Goal: Entertainment & Leisure: Consume media (video, audio)

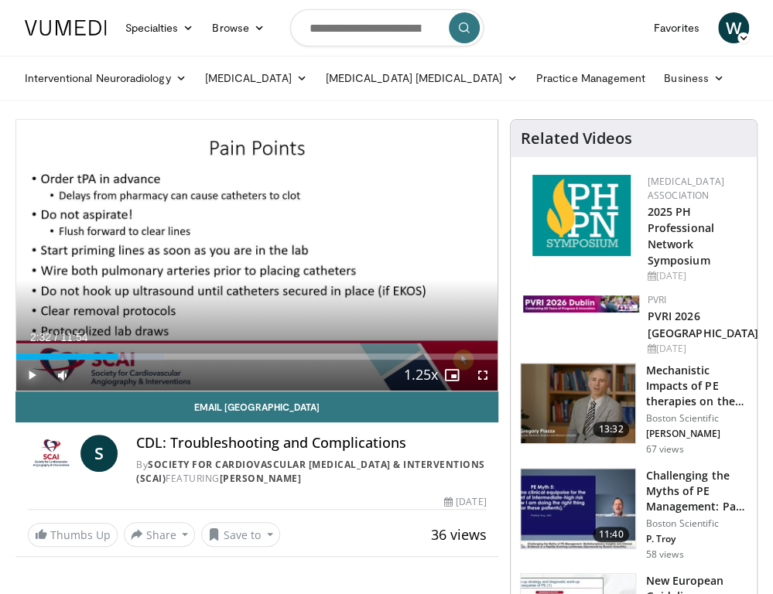
click at [38, 376] on span "Video Player" at bounding box center [31, 375] width 31 height 31
click at [452, 372] on span "Video Player" at bounding box center [451, 375] width 31 height 31
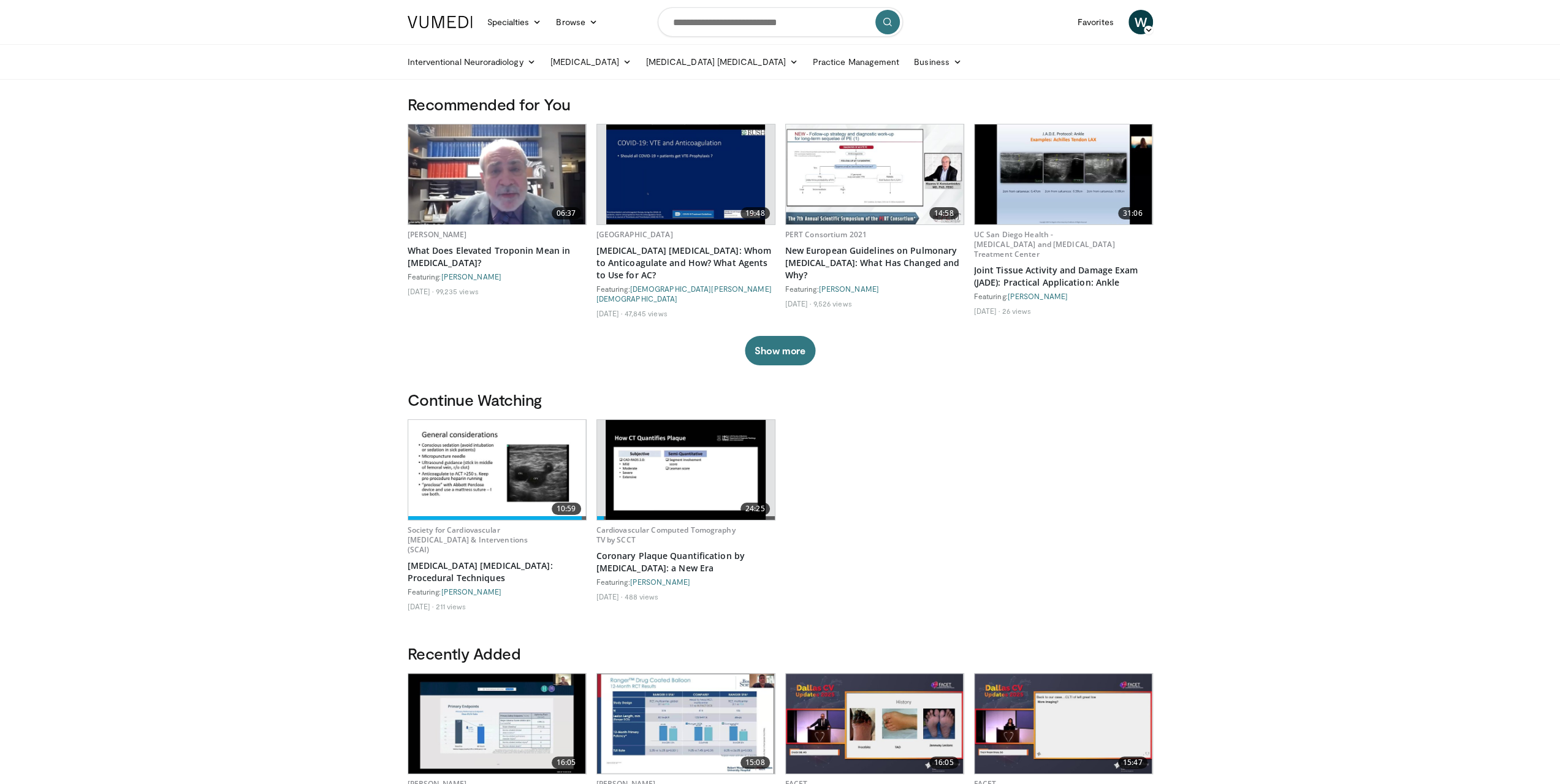
click at [681, 459] on img at bounding box center [685, 470] width 160 height 100
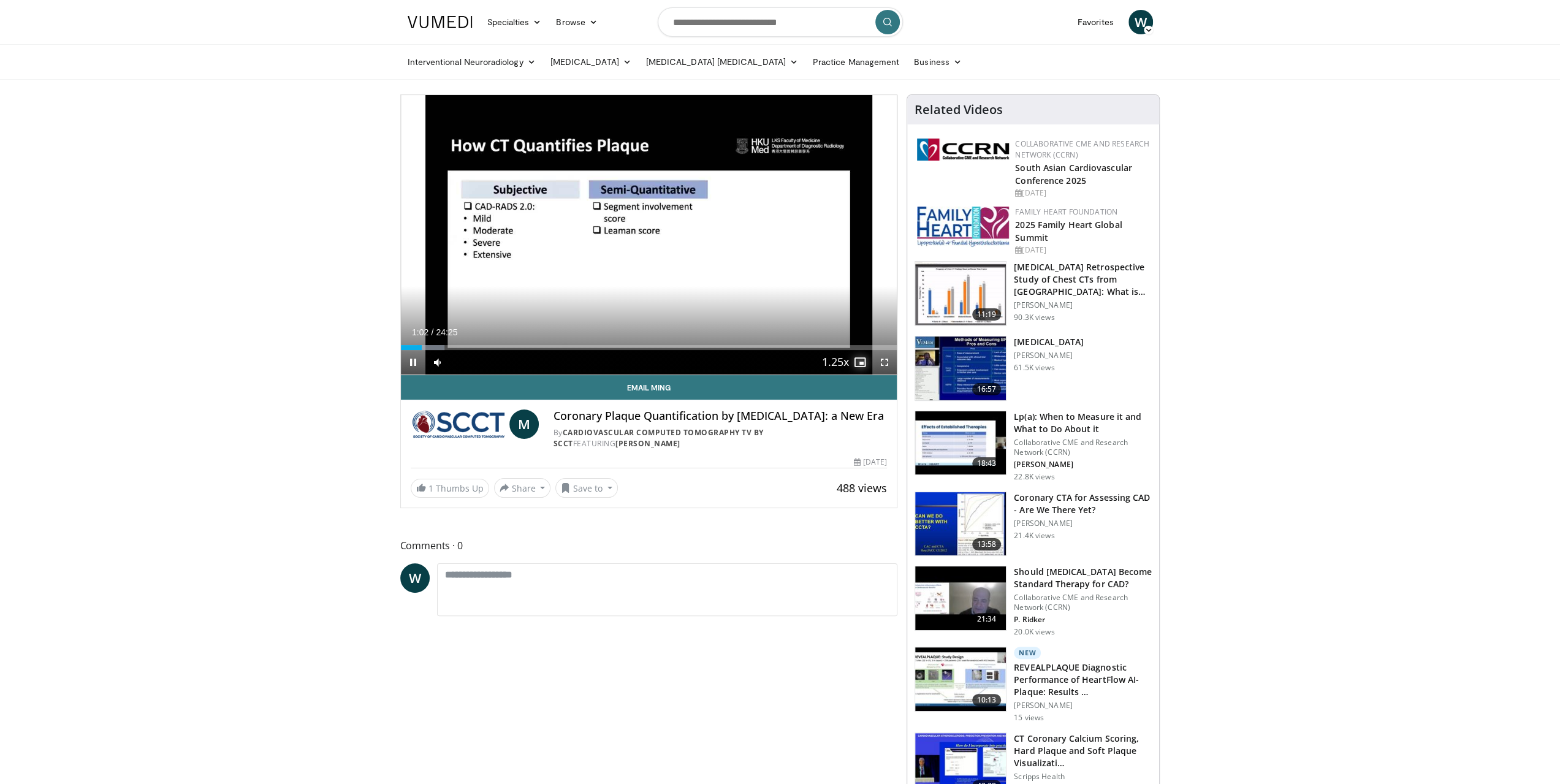
click at [856, 361] on span "Video Player" at bounding box center [860, 362] width 25 height 25
click at [858, 363] on span "Video Player" at bounding box center [860, 362] width 25 height 25
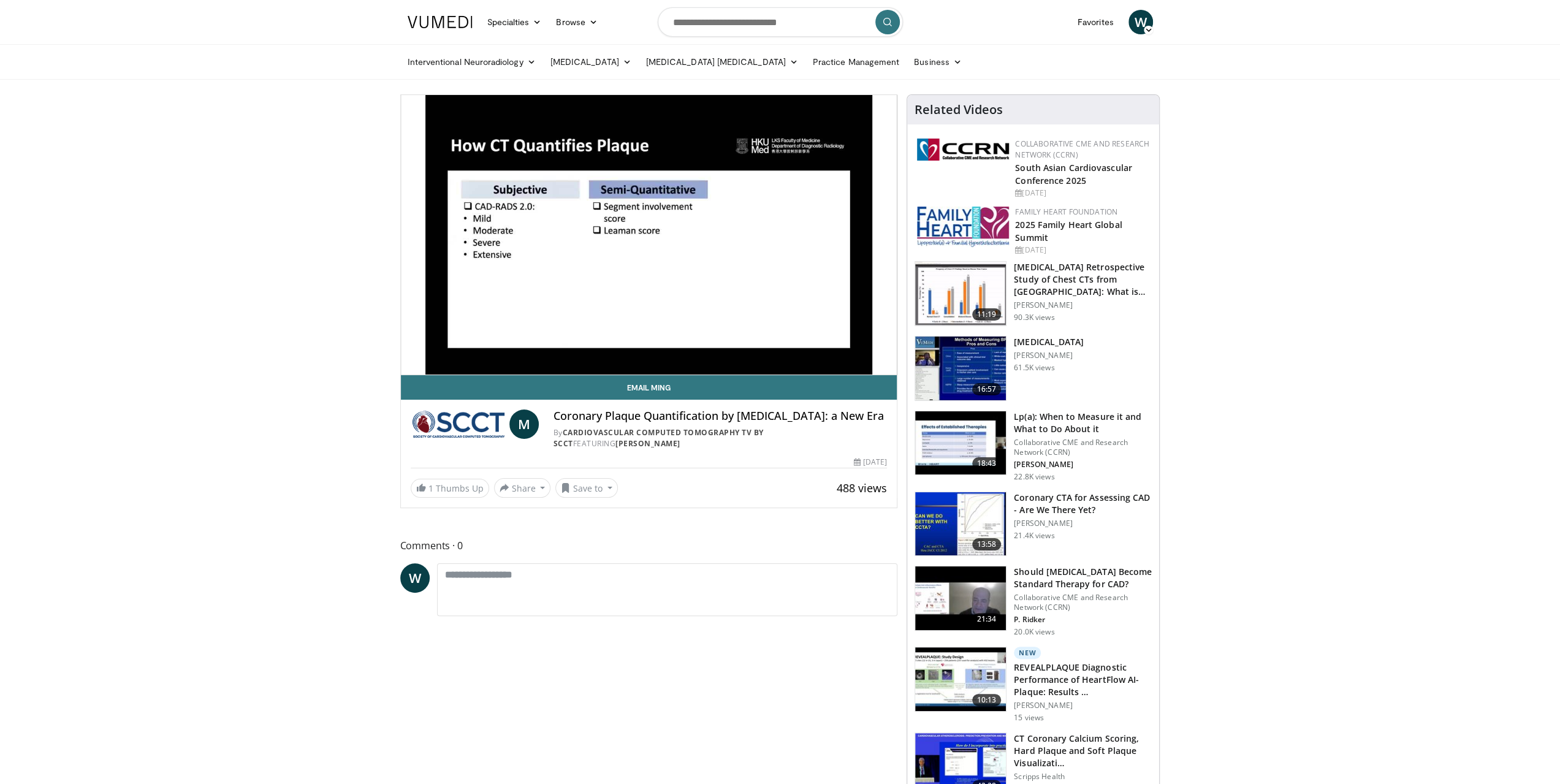
drag, startPoint x: 734, startPoint y: 494, endPoint x: 540, endPoint y: 711, distance: 291.1
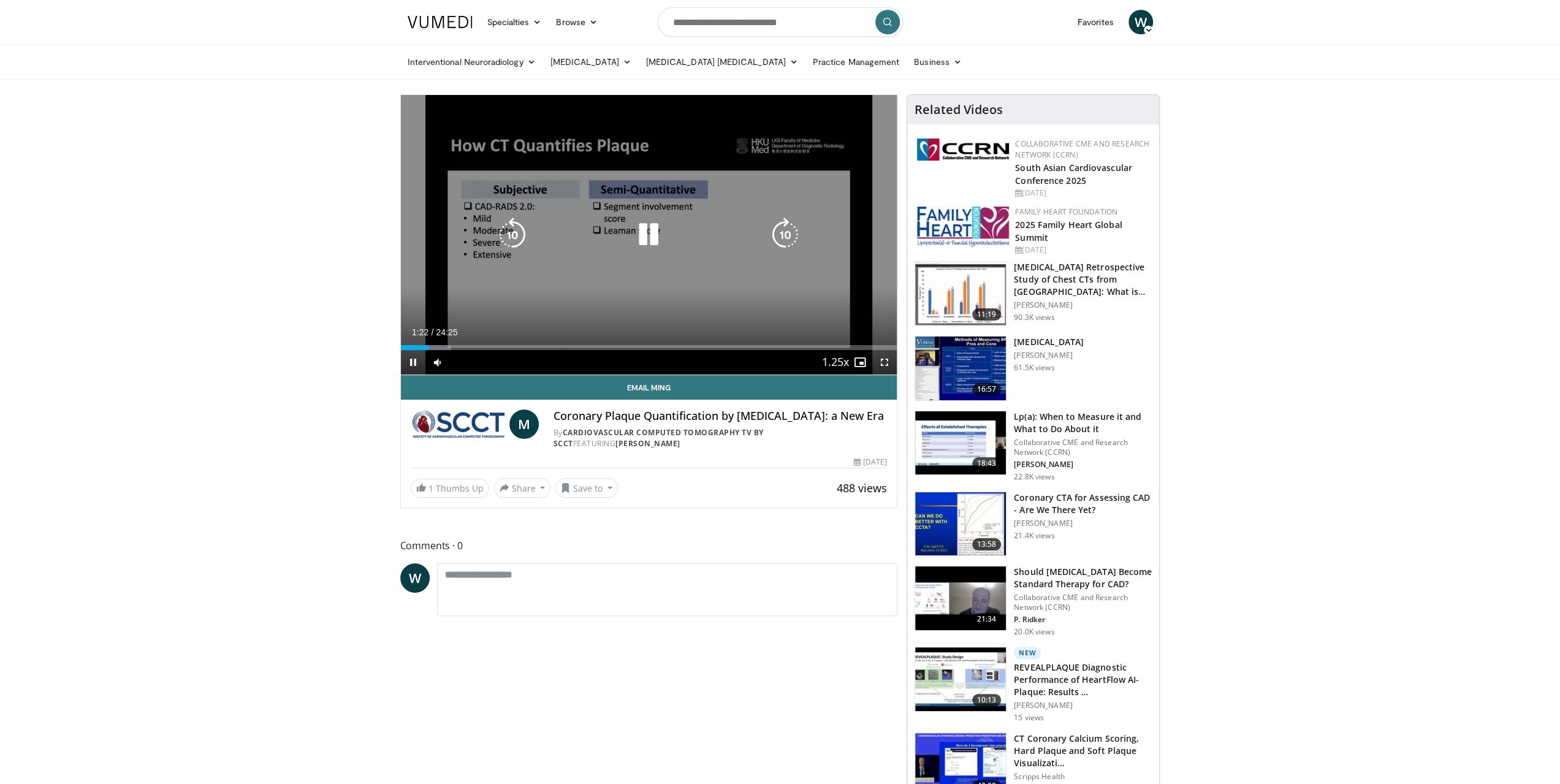
click at [659, 226] on icon "Video Player" at bounding box center [648, 234] width 34 height 34
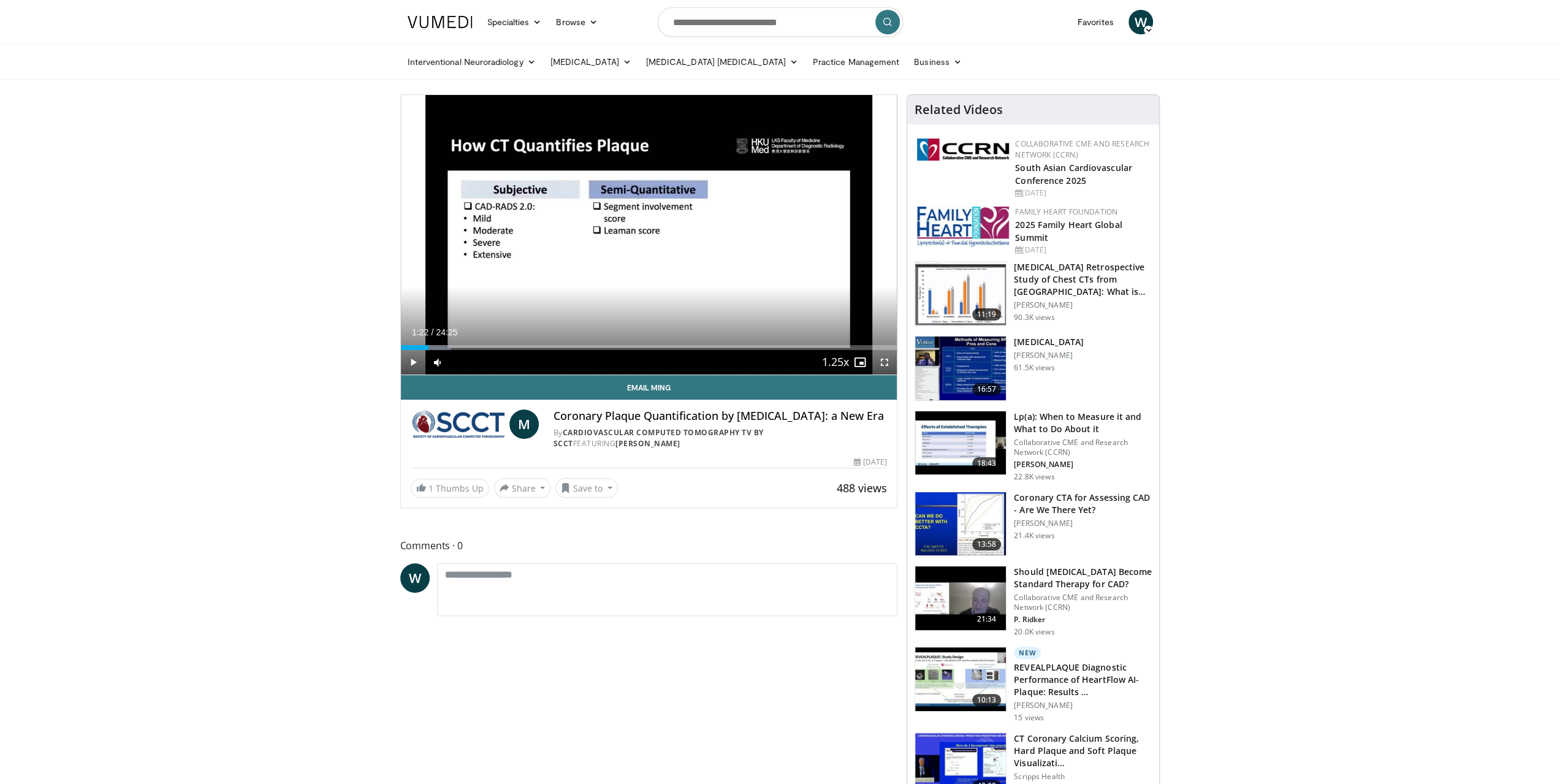
click at [636, 223] on button "Video Player" at bounding box center [648, 234] width 25 height 25
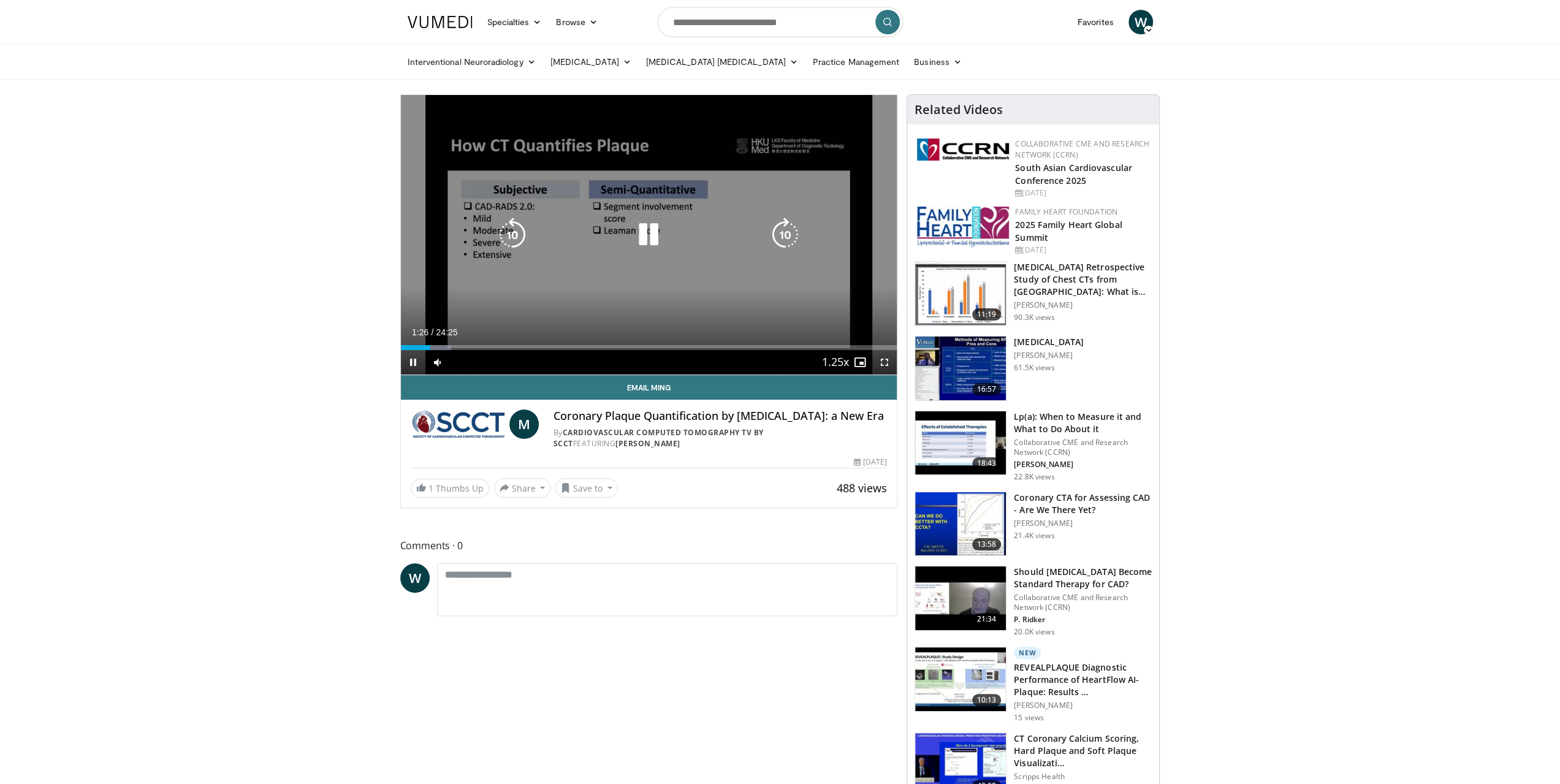
click at [656, 238] on icon "Video Player" at bounding box center [648, 234] width 34 height 34
click at [644, 233] on icon "Video Player" at bounding box center [648, 234] width 34 height 34
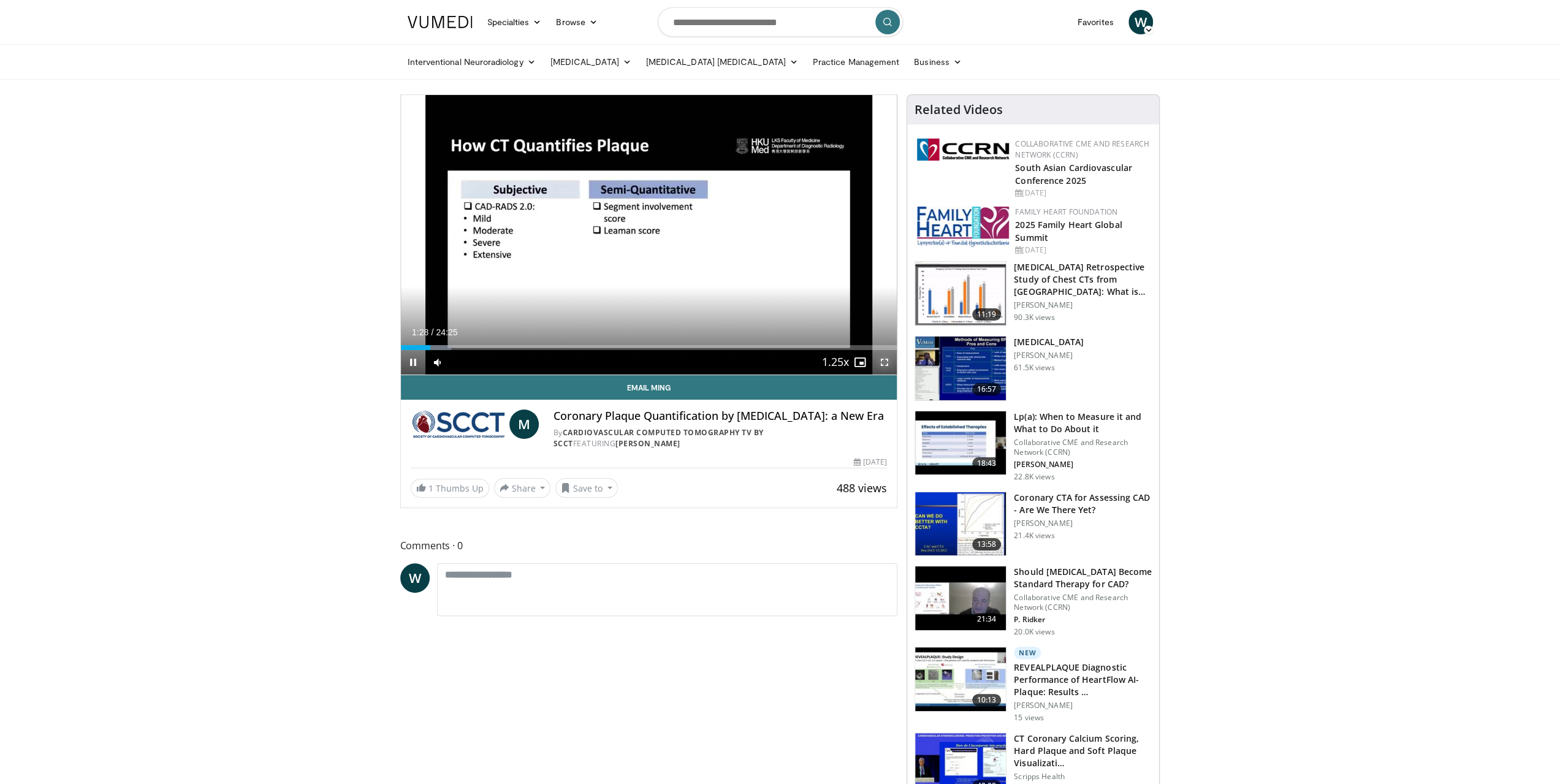
click at [887, 364] on span "Video Player" at bounding box center [884, 362] width 25 height 25
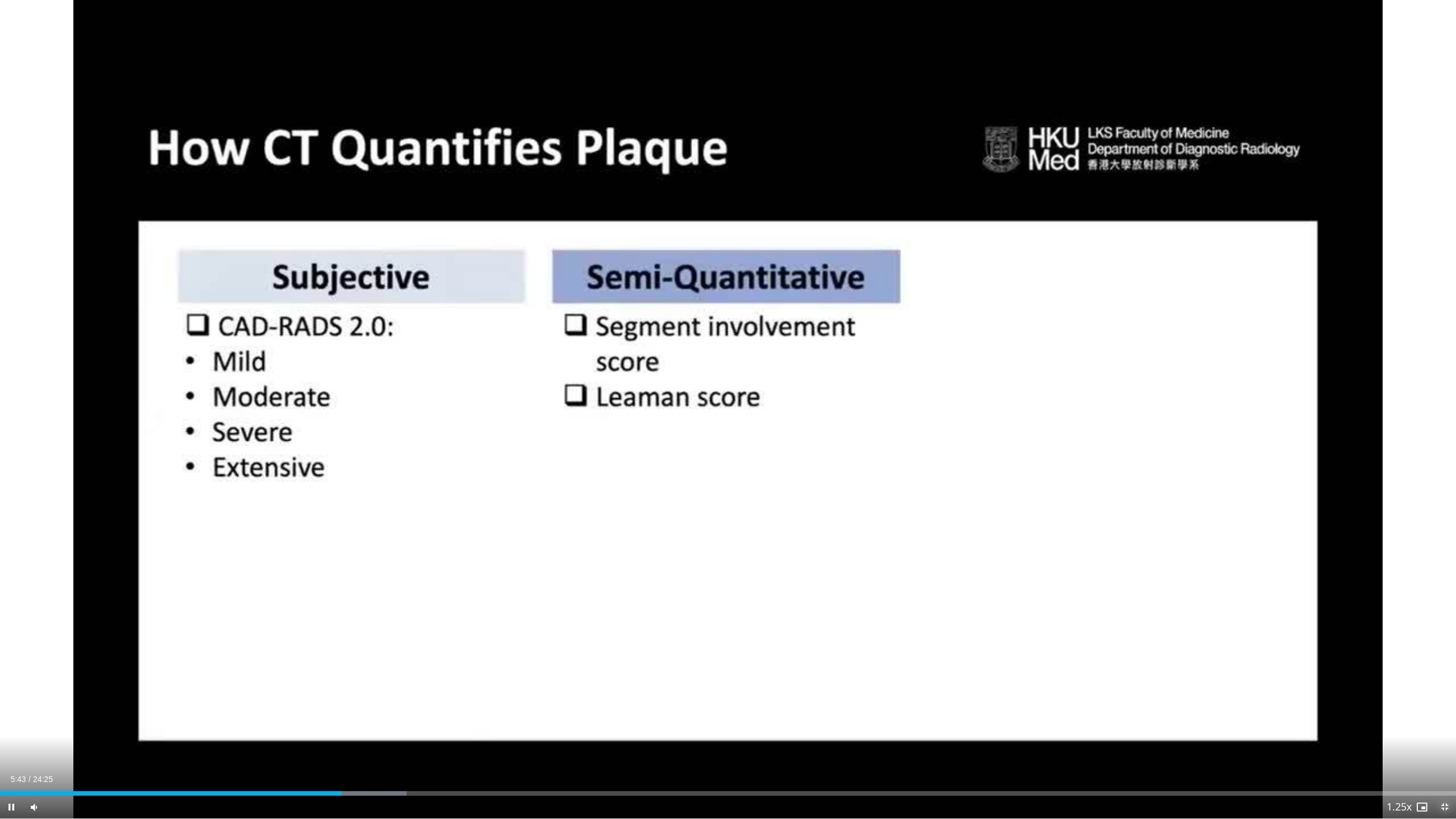
click at [1446, 727] on span "Video Player" at bounding box center [1444, 807] width 23 height 23
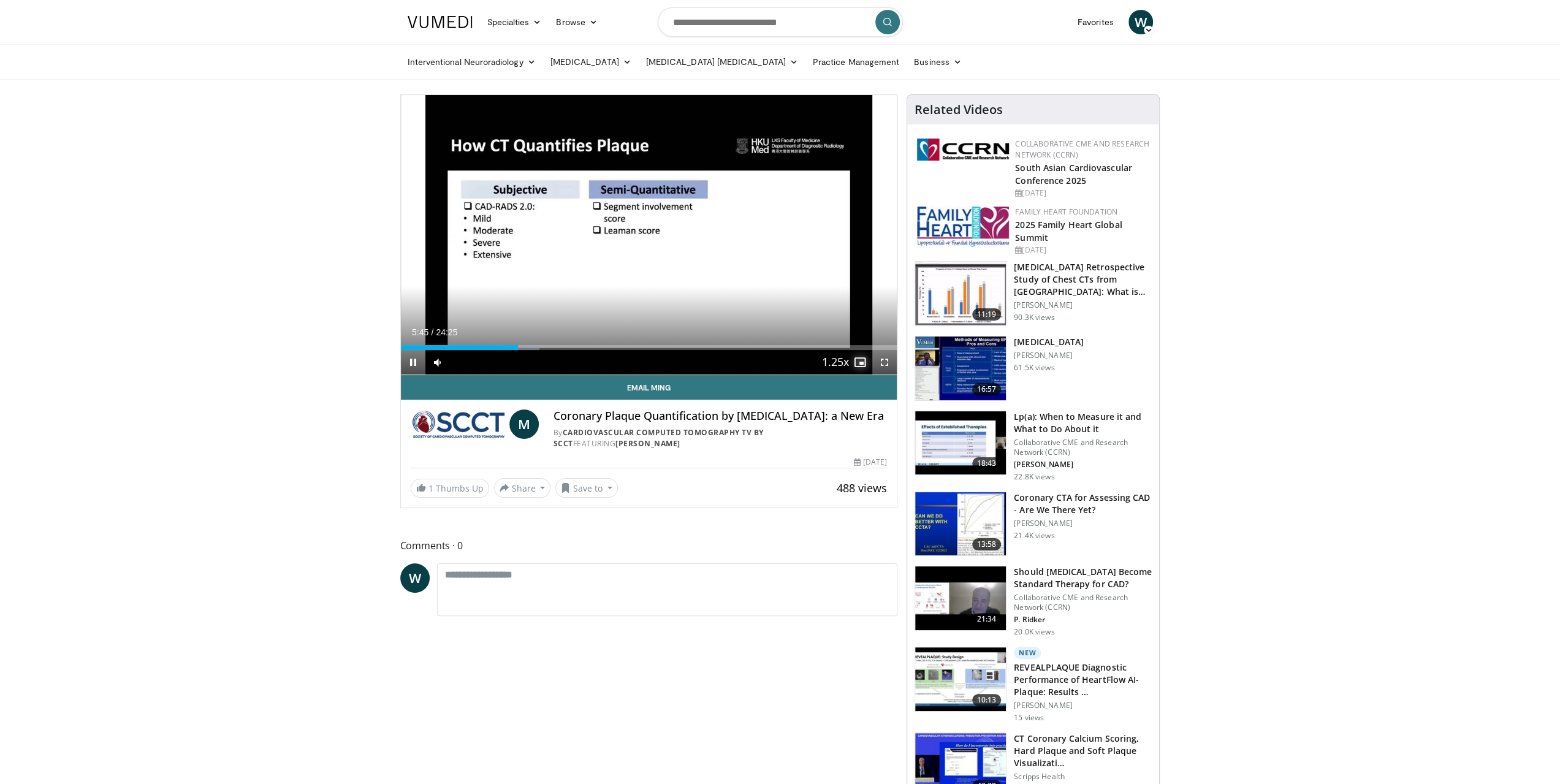
click at [864, 362] on span "Video Player" at bounding box center [860, 362] width 25 height 25
click at [883, 363] on span "Video Player" at bounding box center [884, 362] width 25 height 25
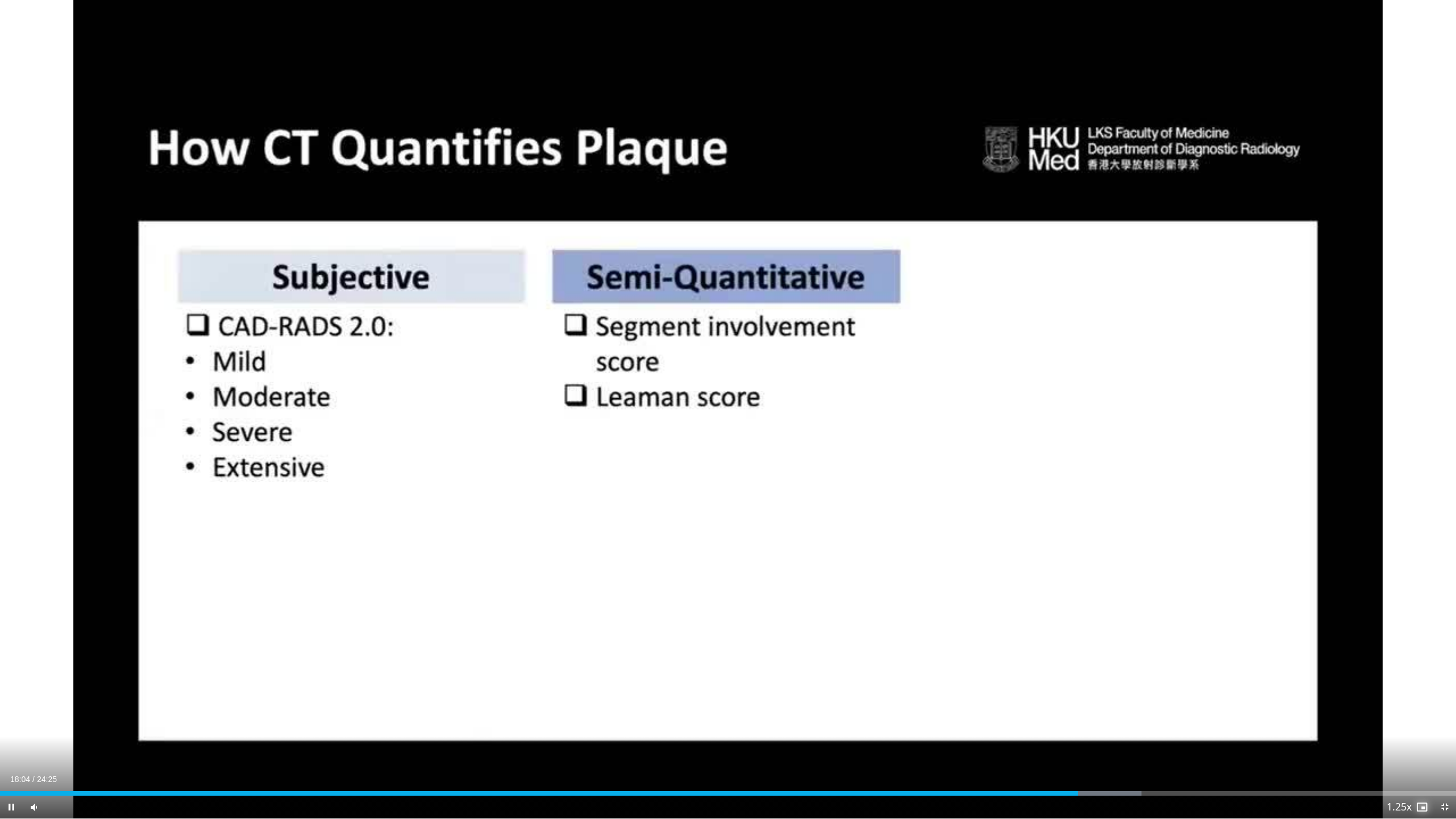
click at [1424, 727] on span "Video Player" at bounding box center [1421, 807] width 23 height 23
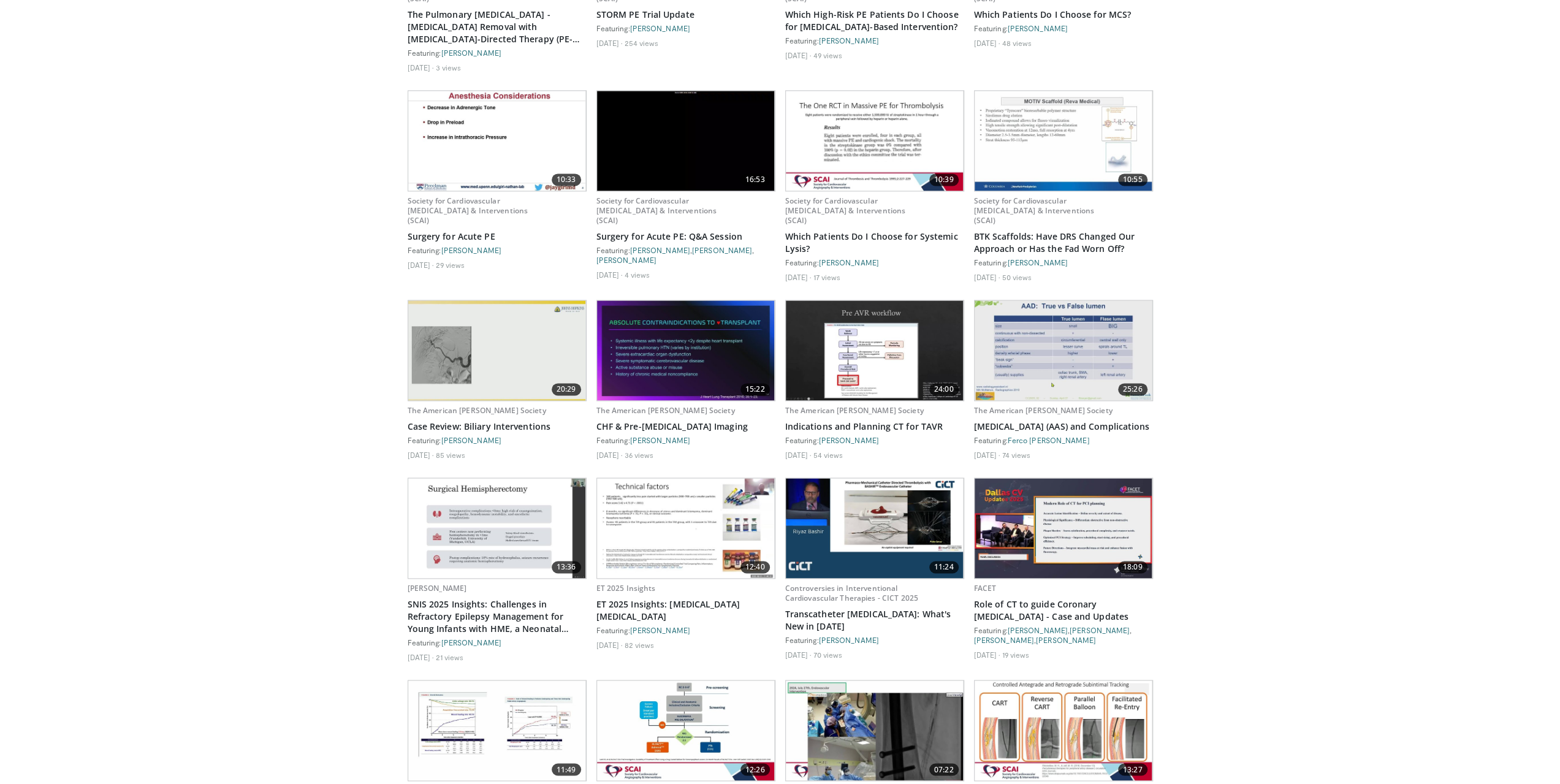
scroll to position [1672, 0]
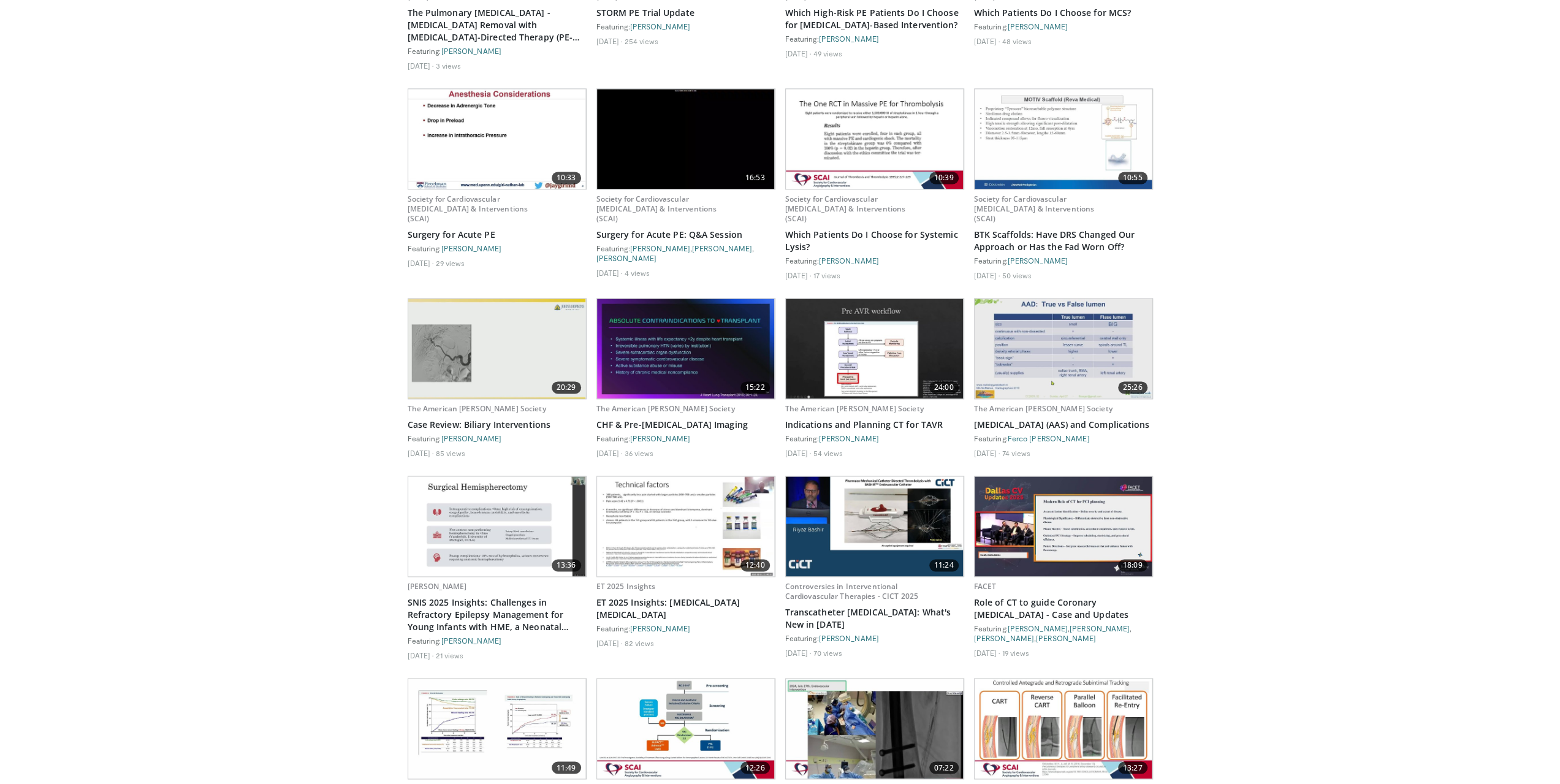
click at [612, 470] on img at bounding box center [686, 526] width 177 height 100
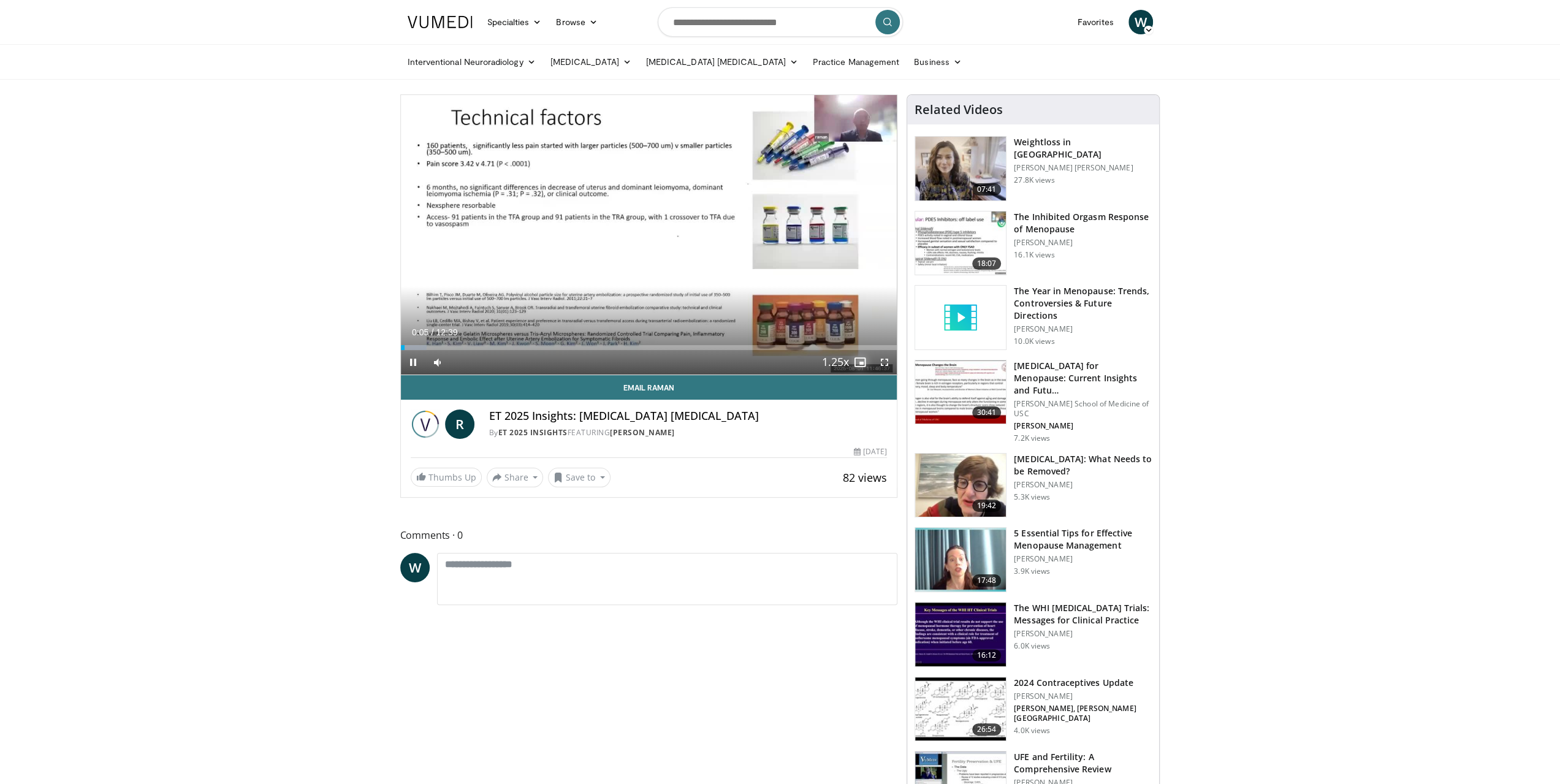
click at [864, 364] on span "Video Player" at bounding box center [860, 362] width 25 height 25
